Goal: Communication & Community: Answer question/provide support

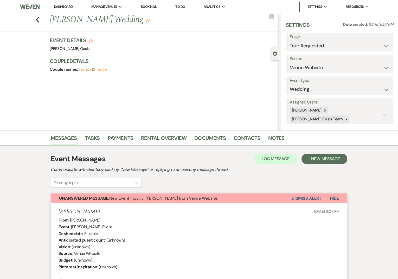
select select "2"
select select "5"
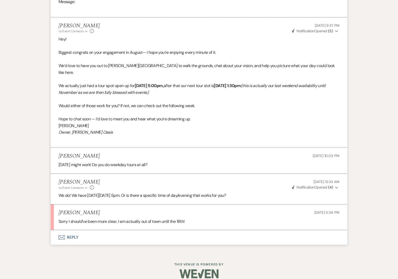
click at [98, 231] on button "Envelope Reply" at bounding box center [199, 237] width 296 height 15
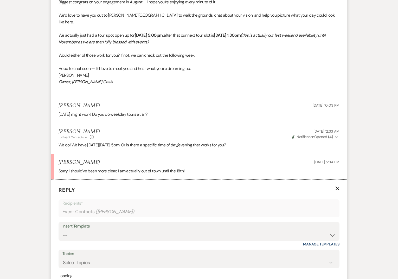
scroll to position [464, 0]
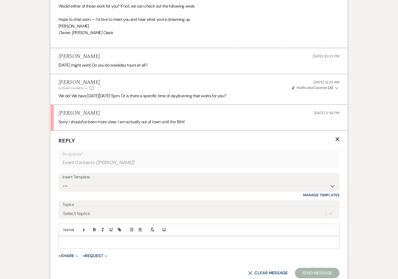
click at [88, 239] on p at bounding box center [199, 242] width 272 height 6
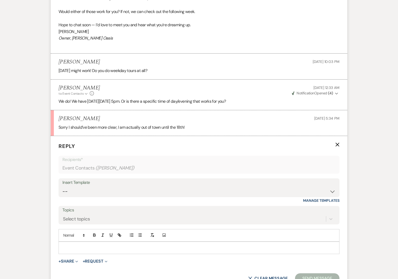
scroll to position [468, 0]
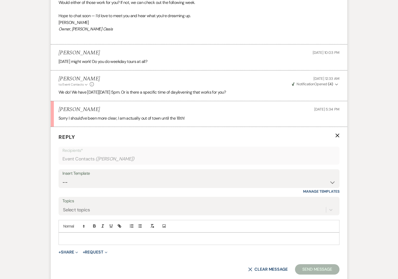
click at [85, 236] on p at bounding box center [199, 239] width 272 height 6
click at [76, 236] on p at bounding box center [199, 239] width 272 height 6
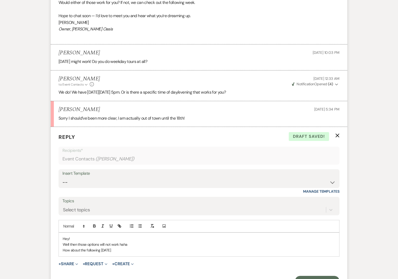
drag, startPoint x: 127, startPoint y: 243, endPoint x: 101, endPoint y: 243, distance: 26.0
click at [101, 247] on p "How about the following [DATE]" at bounding box center [199, 250] width 272 height 6
drag, startPoint x: 117, startPoint y: 243, endPoint x: 55, endPoint y: 245, distance: 62.4
click at [55, 245] on form "Reply X Draft Recipients* Event Contacts ( [PERSON_NAME] ) Insert Template -- W…" at bounding box center [199, 210] width 296 height 166
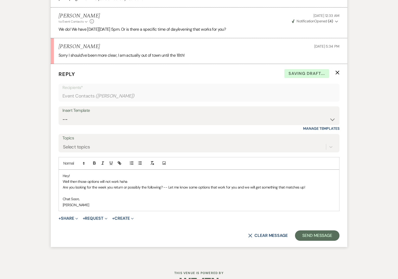
scroll to position [530, 0]
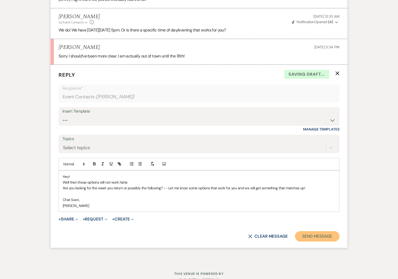
click at [310, 231] on button "Send Message" at bounding box center [317, 236] width 44 height 10
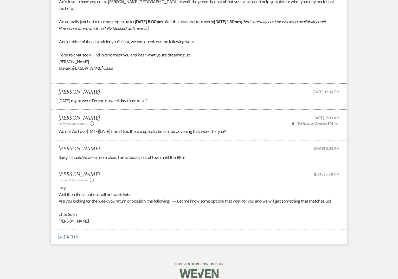
scroll to position [0, 0]
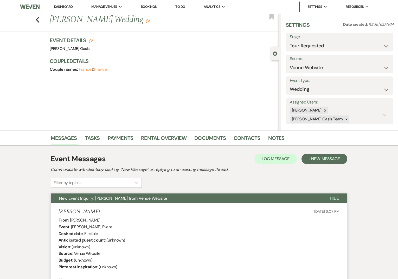
click at [60, 5] on link "Dashboard" at bounding box center [63, 6] width 19 height 5
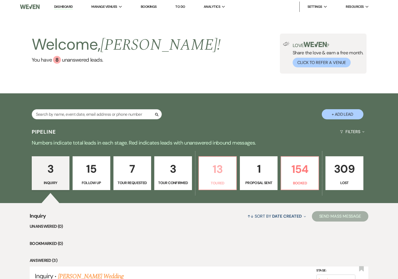
click at [218, 184] on p "Toured" at bounding box center [217, 183] width 31 height 6
select select "5"
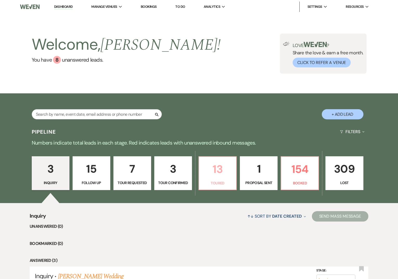
select select "5"
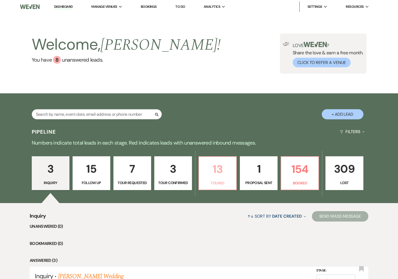
select select "5"
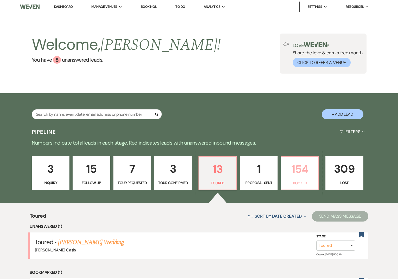
click at [290, 160] on link "154 Booked" at bounding box center [300, 173] width 38 height 34
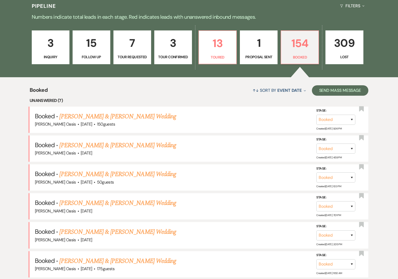
scroll to position [126, 0]
click at [88, 141] on link "[PERSON_NAME] & [PERSON_NAME] Wedding" at bounding box center [117, 144] width 116 height 9
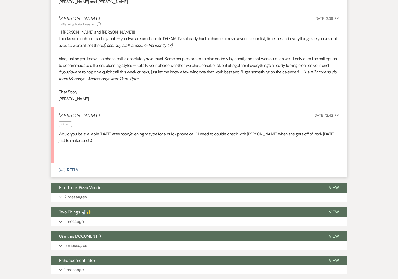
scroll to position [208, 0]
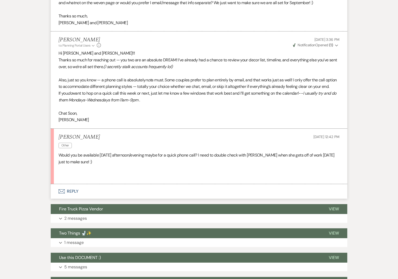
click at [98, 198] on button "Envelope Reply" at bounding box center [199, 191] width 296 height 15
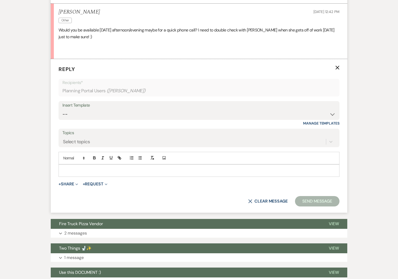
scroll to position [336, 0]
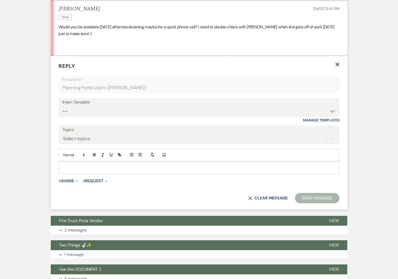
click at [93, 170] on p at bounding box center [199, 168] width 272 height 6
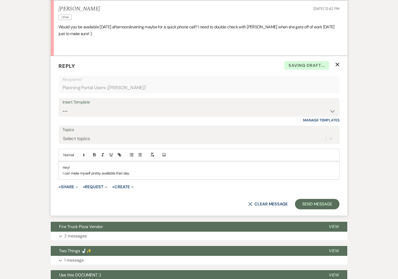
click at [137, 179] on div "Hey! I can make myself pretty available that day." at bounding box center [199, 170] width 280 height 18
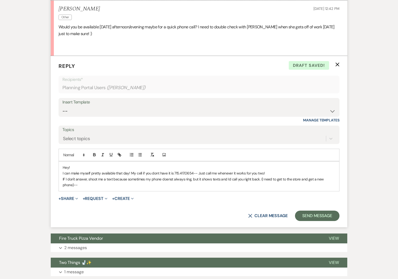
click at [131, 176] on p "I can make myself pretty available that day! My cell if you dont have it is 715…" at bounding box center [199, 173] width 272 height 6
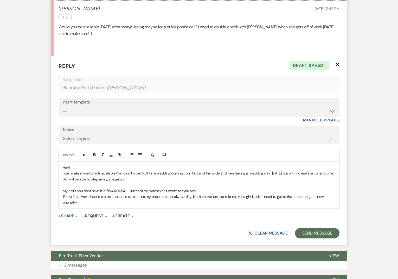
click at [80, 205] on p "IF I don't answer, shoot me a text because sometimes my phone doenst always rin…" at bounding box center [199, 200] width 272 height 12
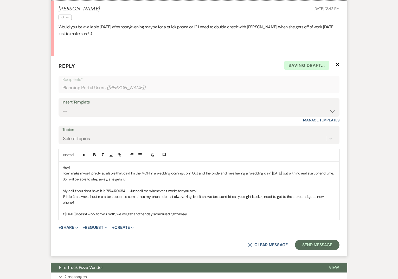
click at [201, 211] on p at bounding box center [199, 208] width 272 height 6
click at [199, 215] on p "If [DATE] doesnt work for you both, we will get another day scheduled right awa…" at bounding box center [199, 214] width 272 height 6
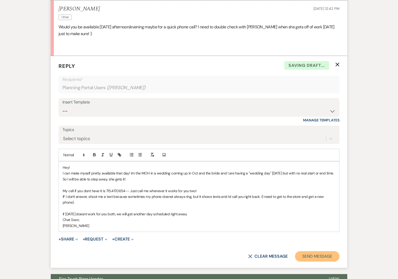
click at [319, 256] on button "Send Message" at bounding box center [317, 256] width 44 height 10
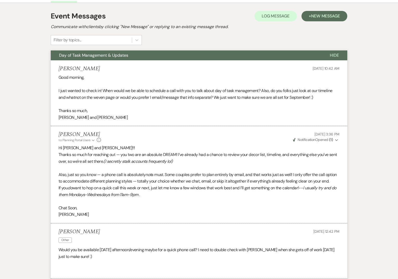
scroll to position [0, 0]
